Goal: Task Accomplishment & Management: Manage account settings

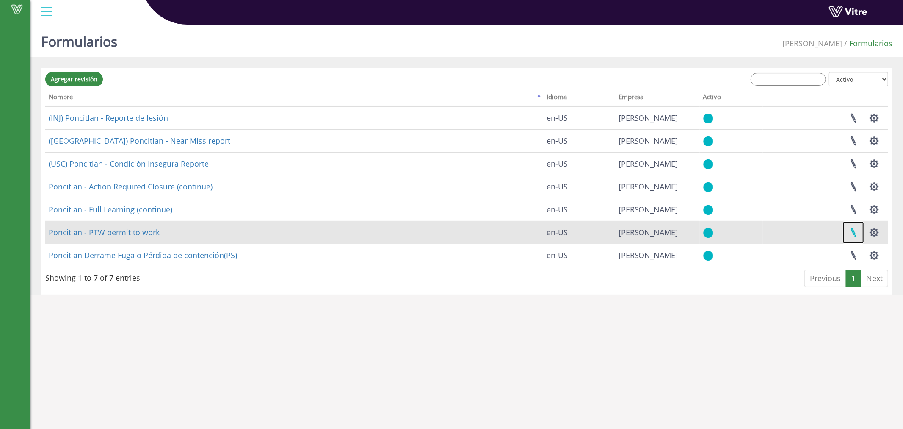
click at [852, 234] on link at bounding box center [853, 232] width 21 height 22
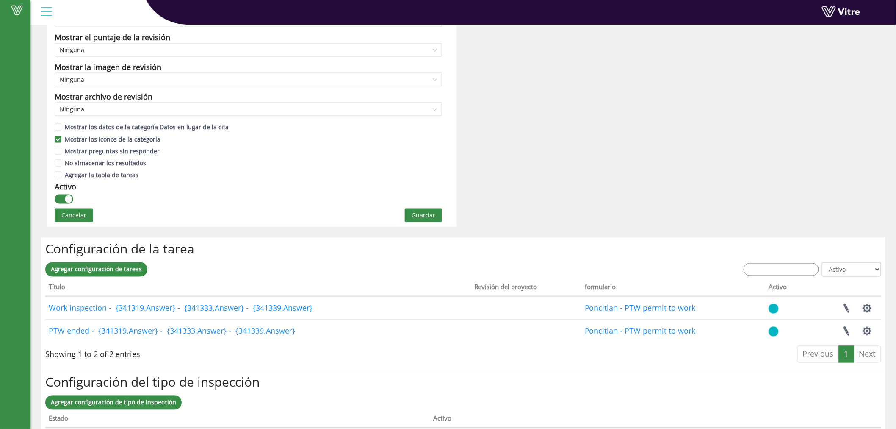
scroll to position [470, 0]
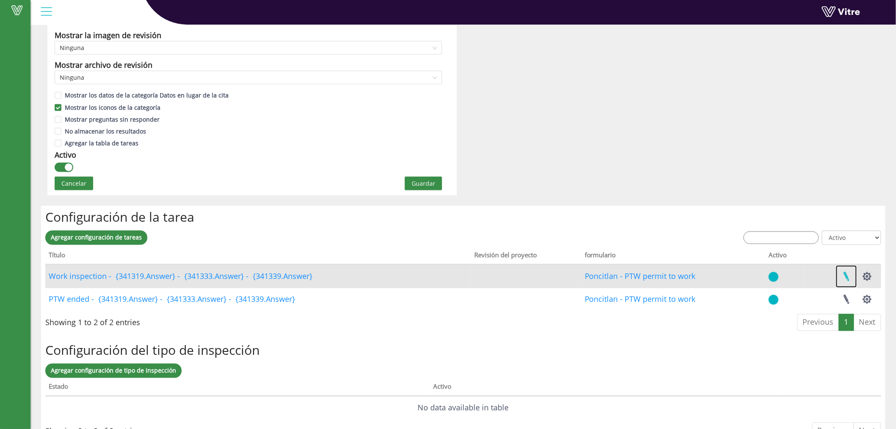
click at [849, 278] on link at bounding box center [846, 276] width 21 height 22
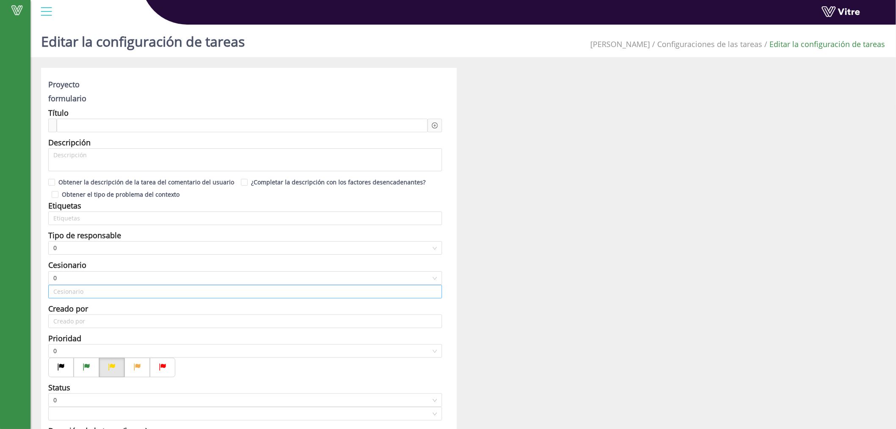
type input "Victor Manuel Peralta de Dios"
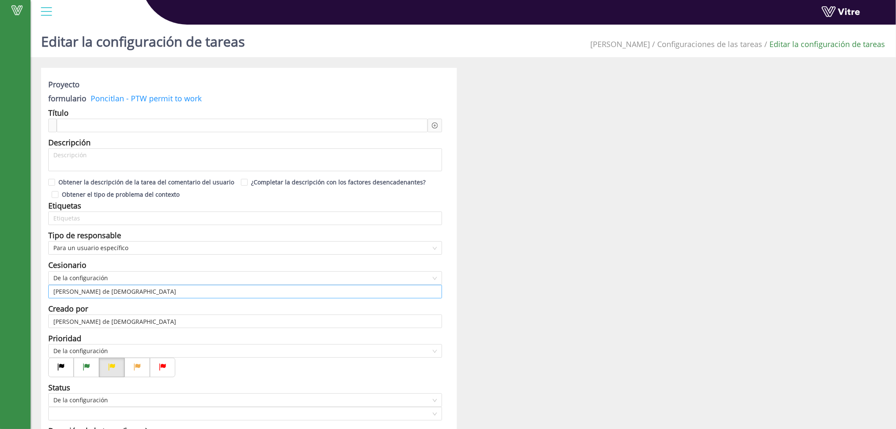
checkbox input "true"
type input "8"
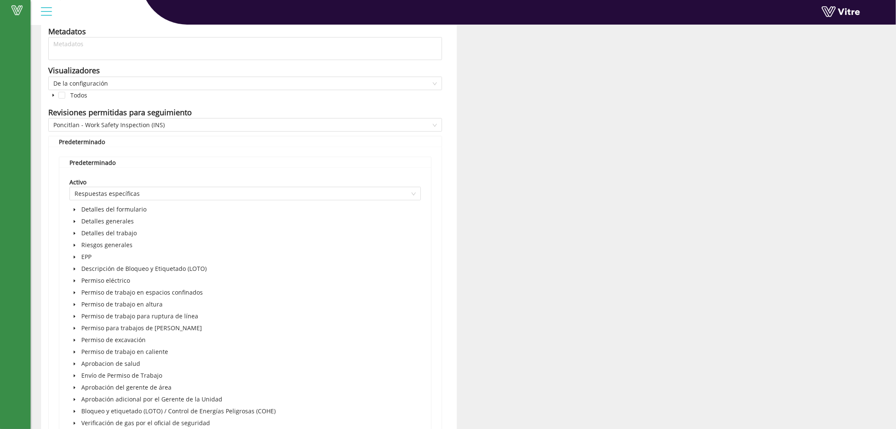
scroll to position [549, 0]
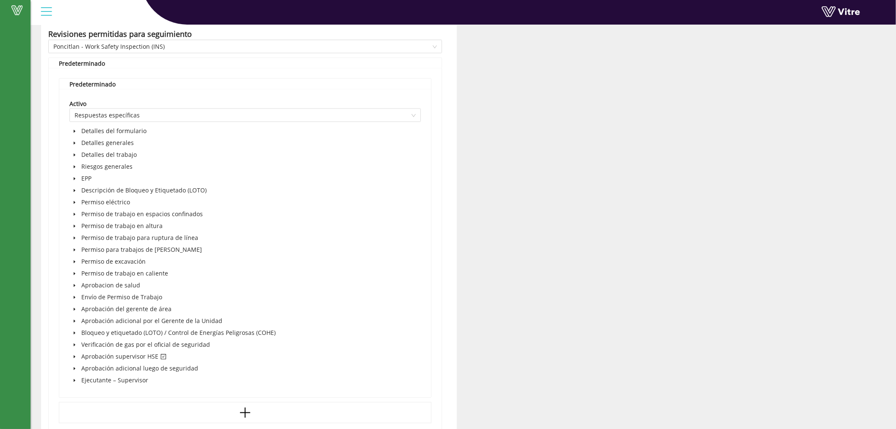
click at [73, 168] on icon "caret-down" at bounding box center [74, 167] width 4 height 4
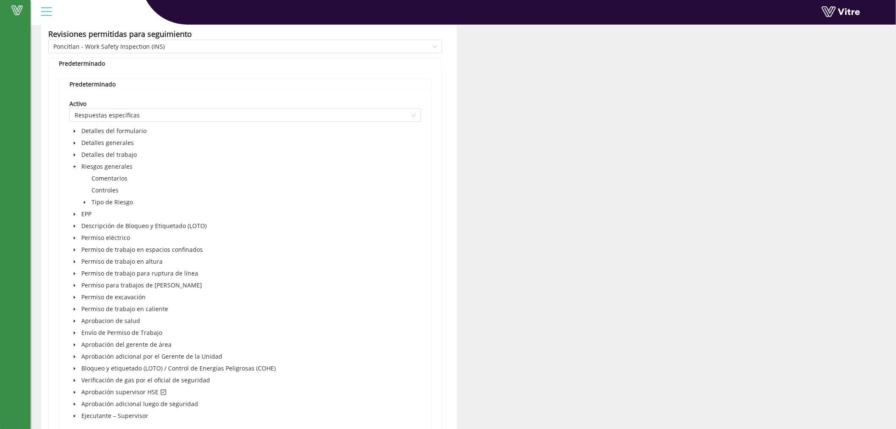
click at [83, 199] on span at bounding box center [85, 202] width 10 height 10
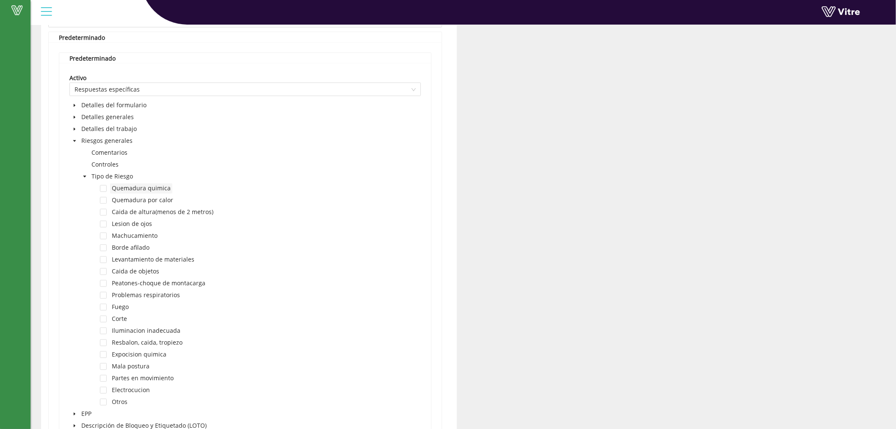
scroll to position [627, 0]
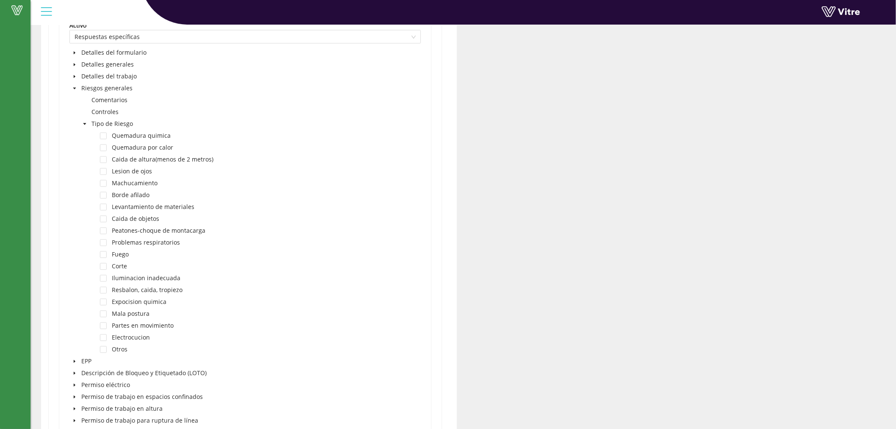
click at [82, 126] on span at bounding box center [85, 124] width 10 height 10
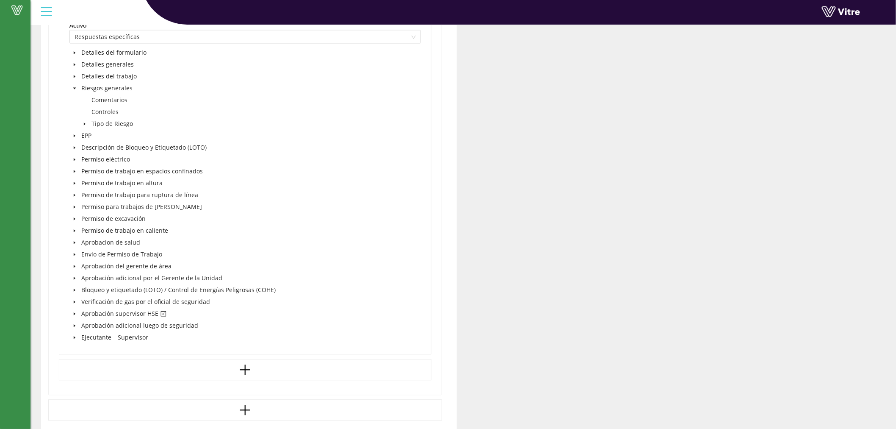
click at [75, 315] on icon "caret-down" at bounding box center [74, 314] width 4 height 4
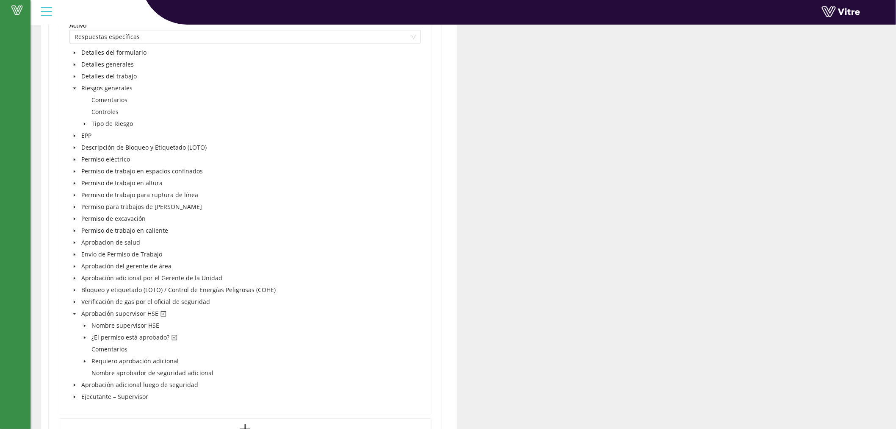
click at [75, 315] on icon "caret-down" at bounding box center [74, 314] width 4 height 4
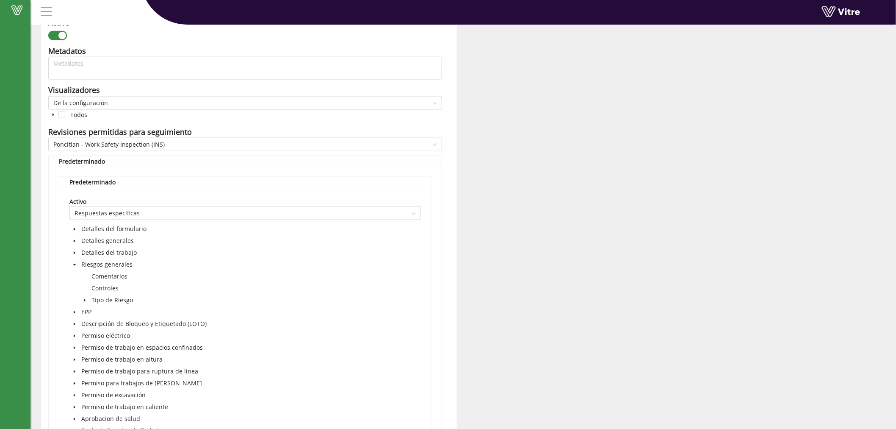
scroll to position [470, 0]
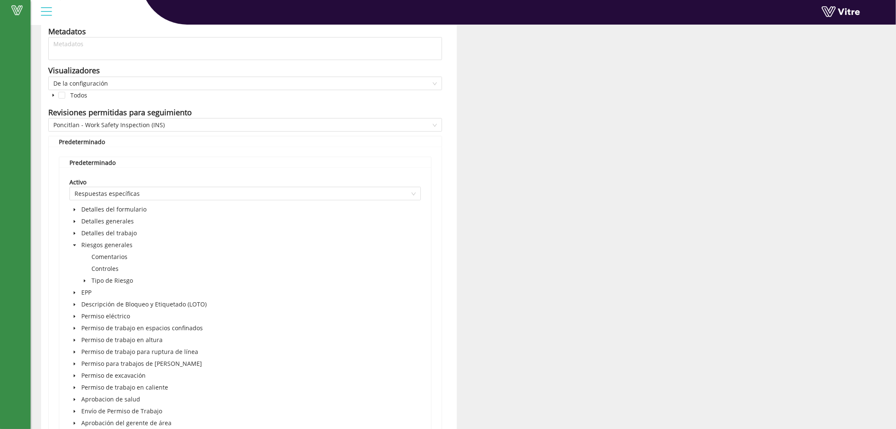
click at [73, 234] on icon "caret-down" at bounding box center [74, 233] width 4 height 4
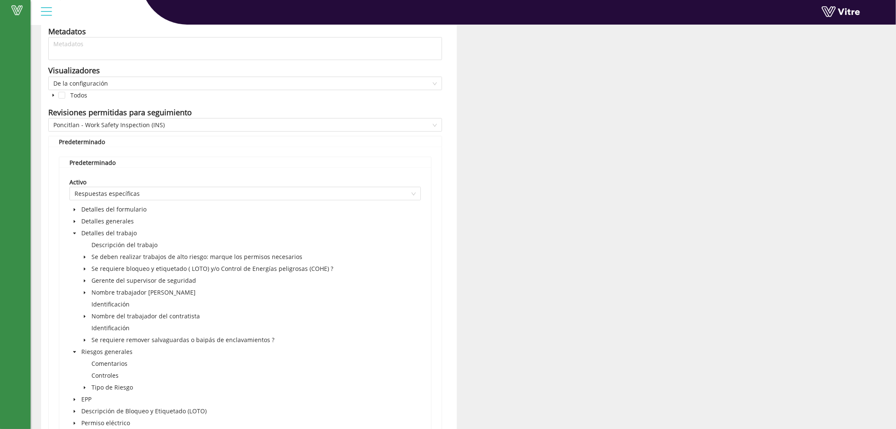
click at [89, 258] on span at bounding box center [85, 257] width 10 height 10
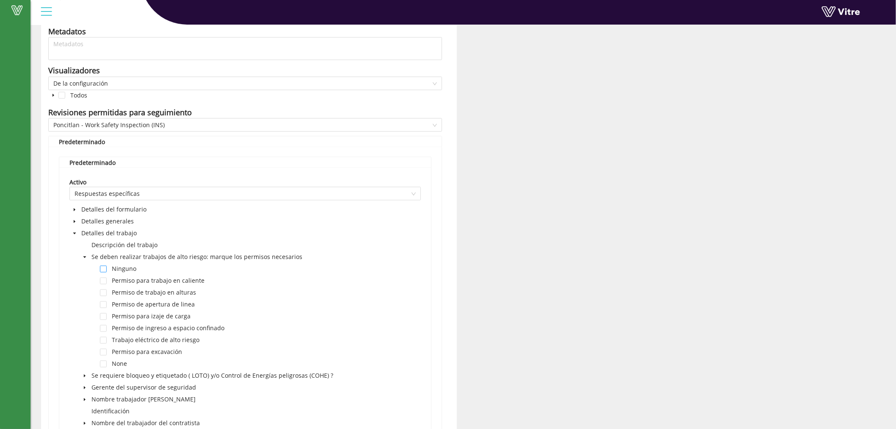
click at [104, 268] on span at bounding box center [103, 268] width 7 height 7
click at [101, 267] on span at bounding box center [103, 268] width 7 height 7
click at [103, 271] on span at bounding box center [103, 268] width 7 height 7
click at [103, 270] on span at bounding box center [103, 268] width 7 height 7
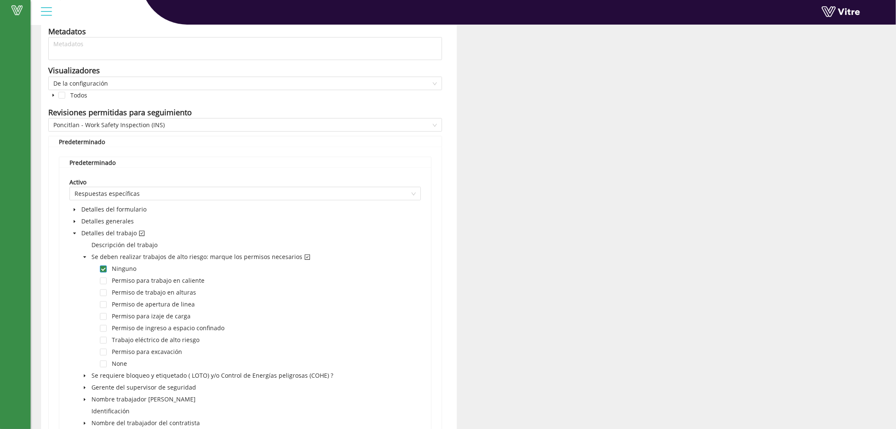
click at [104, 271] on span at bounding box center [103, 268] width 7 height 7
click at [124, 363] on span "None" at bounding box center [119, 363] width 15 height 8
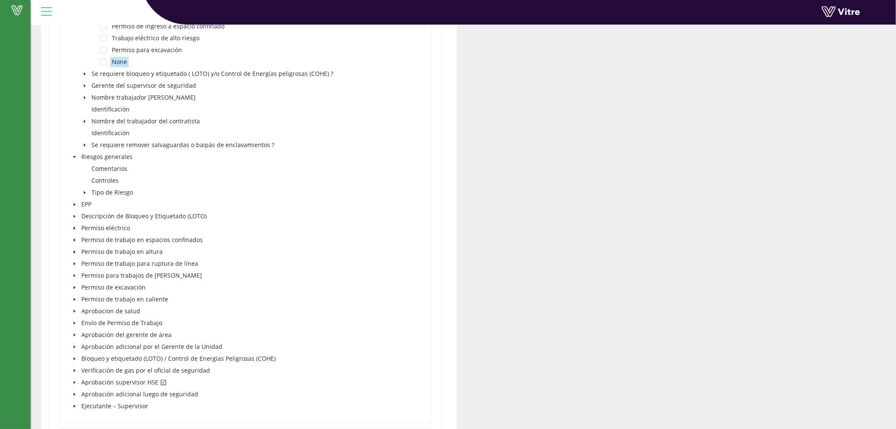
scroll to position [784, 0]
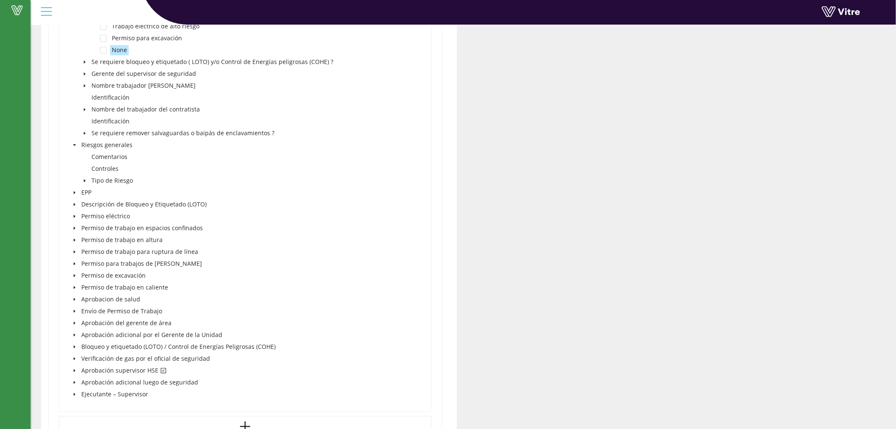
click at [75, 370] on icon "caret-down" at bounding box center [75, 369] width 2 height 3
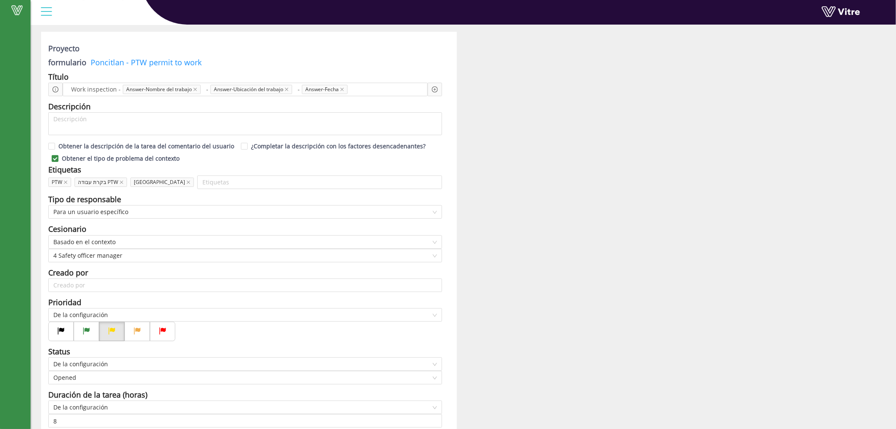
scroll to position [0, 0]
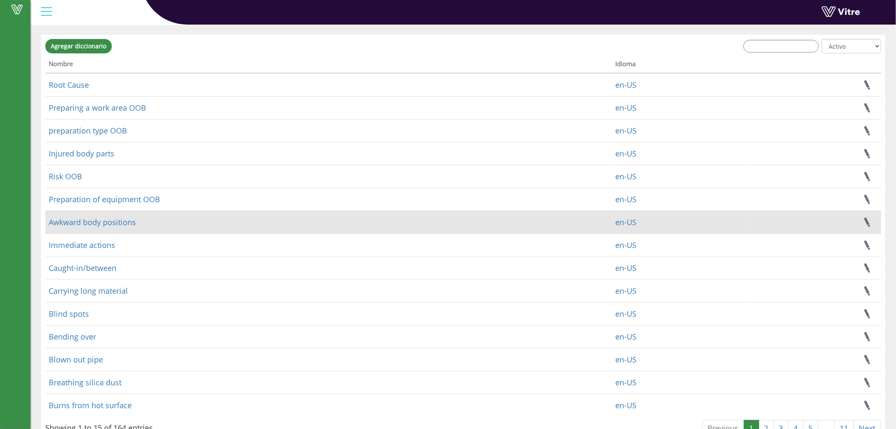
scroll to position [60, 0]
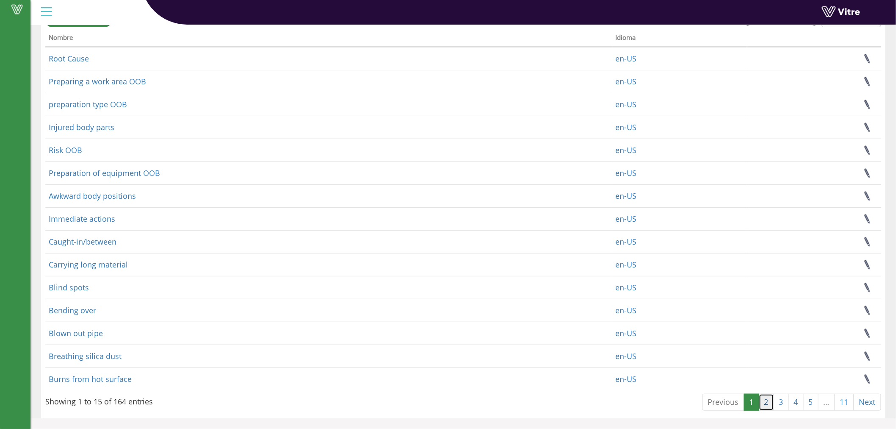
click at [764, 404] on link "2" at bounding box center [766, 401] width 15 height 17
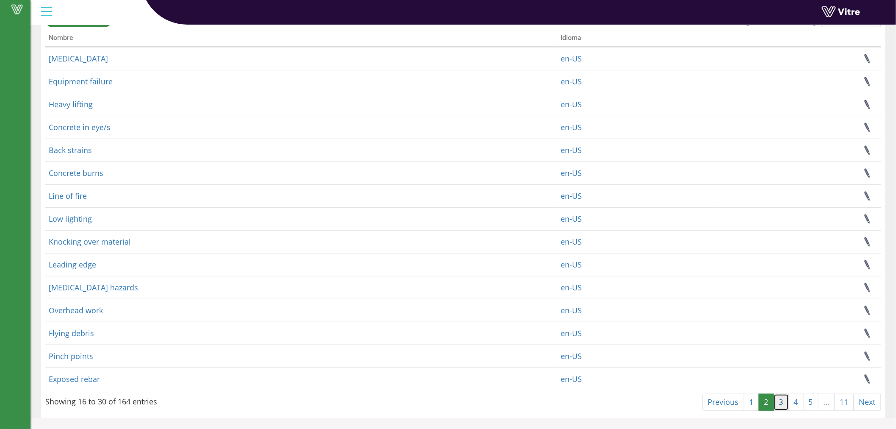
click at [778, 405] on link "3" at bounding box center [781, 401] width 15 height 17
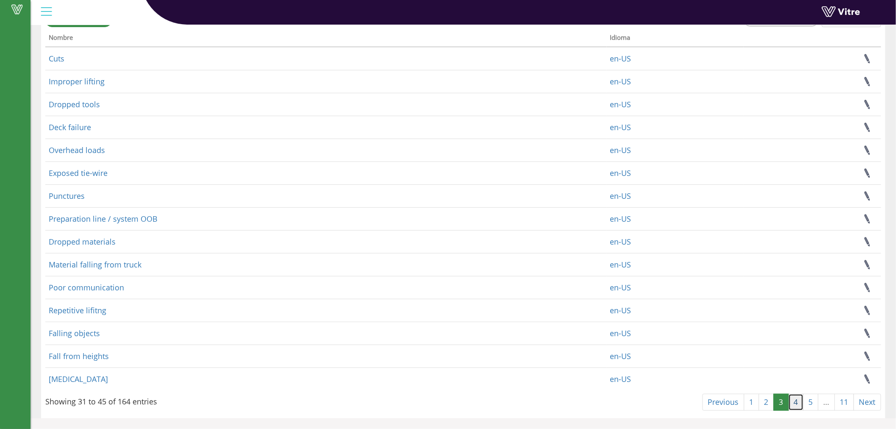
click at [796, 405] on link "4" at bounding box center [795, 401] width 15 height 17
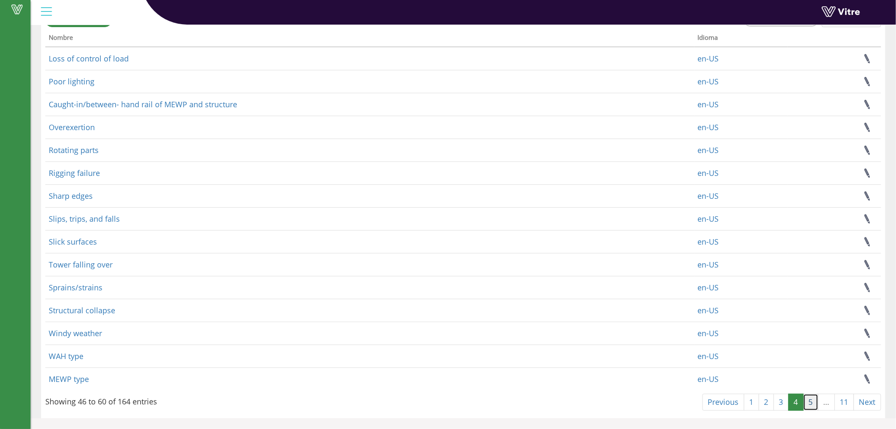
click at [809, 399] on link "5" at bounding box center [810, 401] width 15 height 17
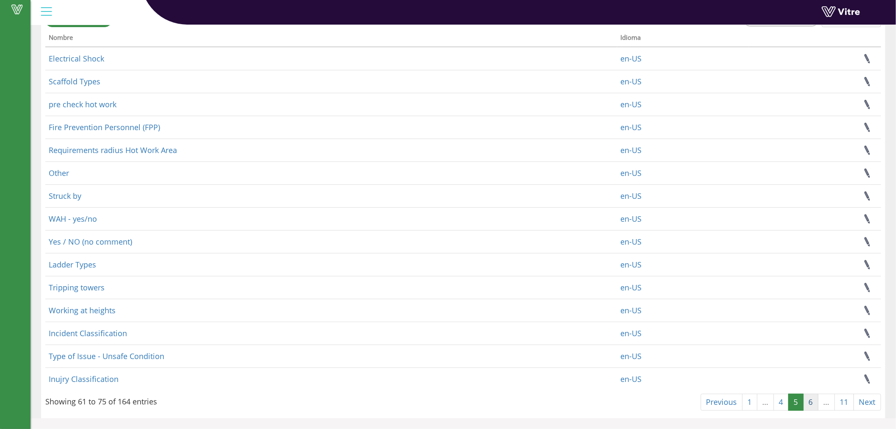
click at [810, 402] on link "6" at bounding box center [810, 401] width 15 height 17
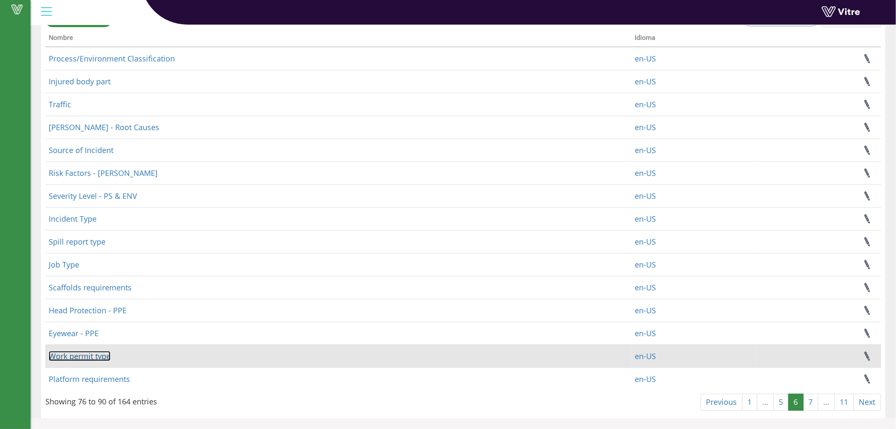
click at [98, 357] on link "Work permit type" at bounding box center [80, 356] width 62 height 10
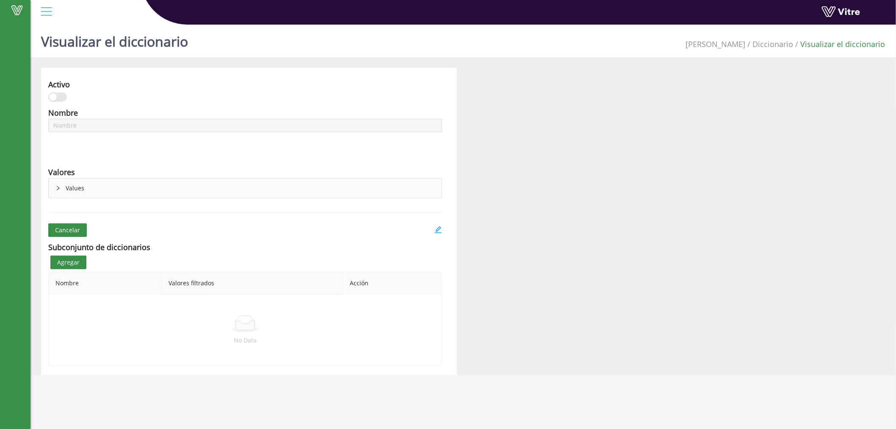
type input "Work permit type"
click at [184, 191] on div "Values" at bounding box center [245, 187] width 393 height 19
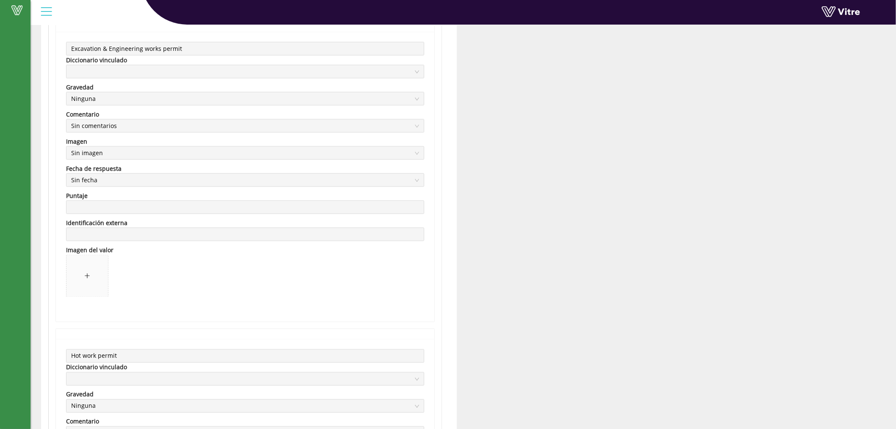
scroll to position [2352, 0]
